Goal: Check status

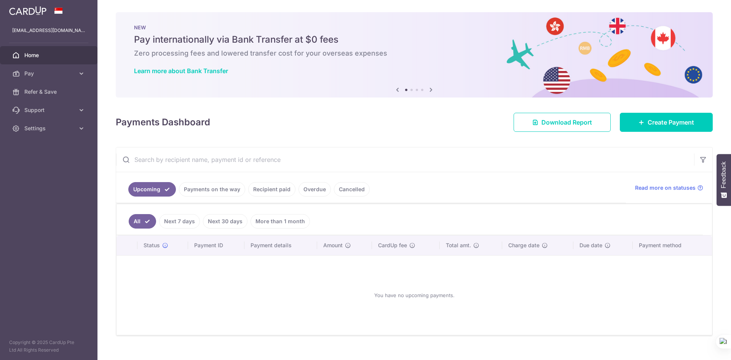
click at [189, 215] on link "Next 7 days" at bounding box center [179, 221] width 41 height 14
click at [208, 189] on link "Payments on the way" at bounding box center [212, 189] width 66 height 14
